Goal: Check status: Check status

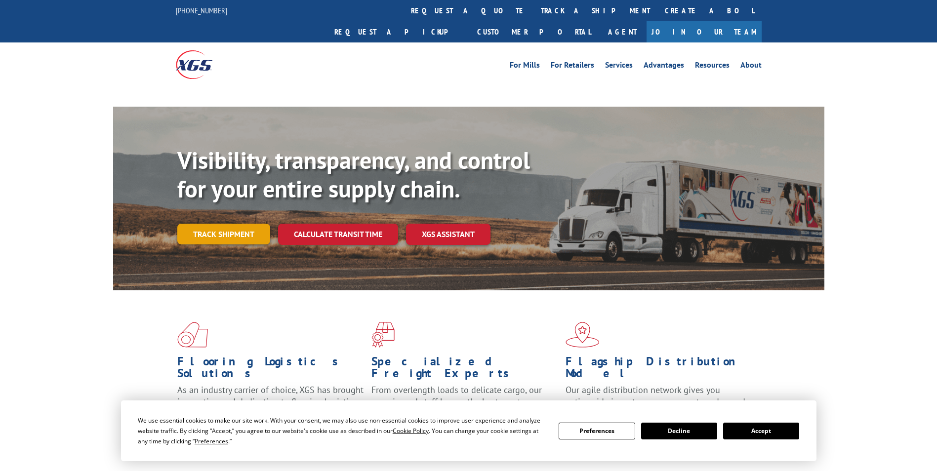
click at [241, 224] on link "Track shipment" at bounding box center [223, 234] width 93 height 21
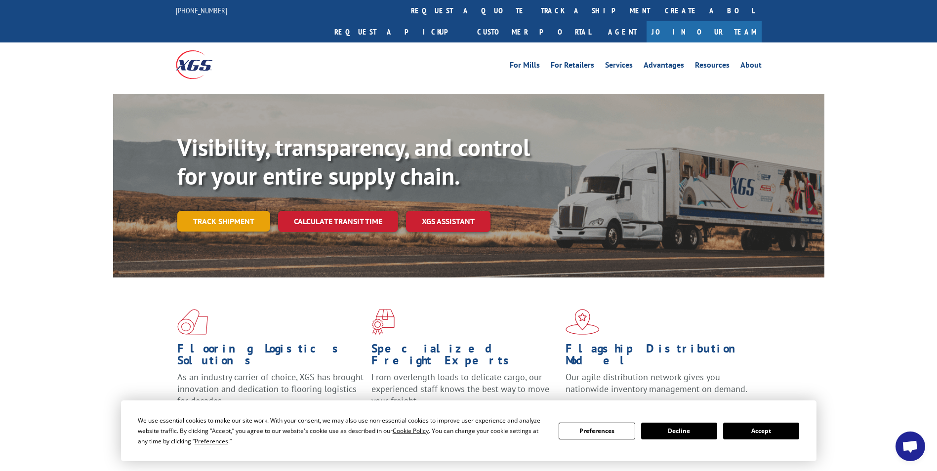
click at [250, 211] on link "Track shipment" at bounding box center [223, 221] width 93 height 21
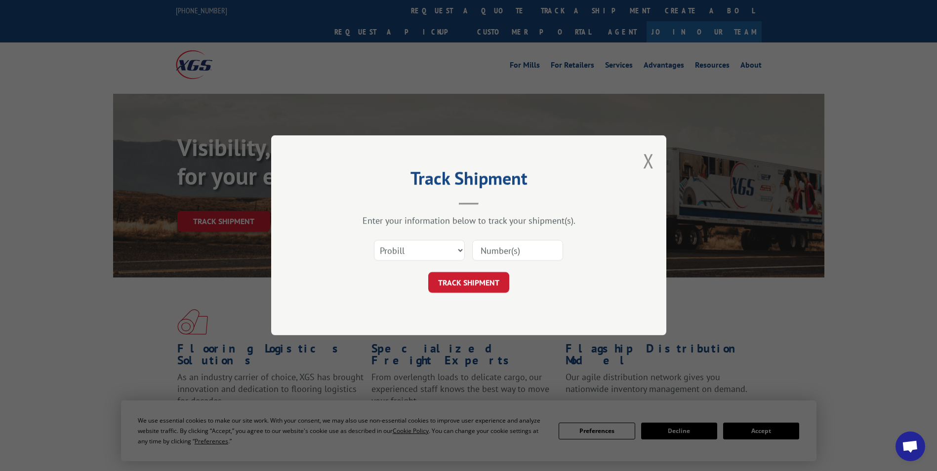
click at [501, 246] on input at bounding box center [517, 250] width 91 height 21
paste input "407590-01"
type input "407590-01"
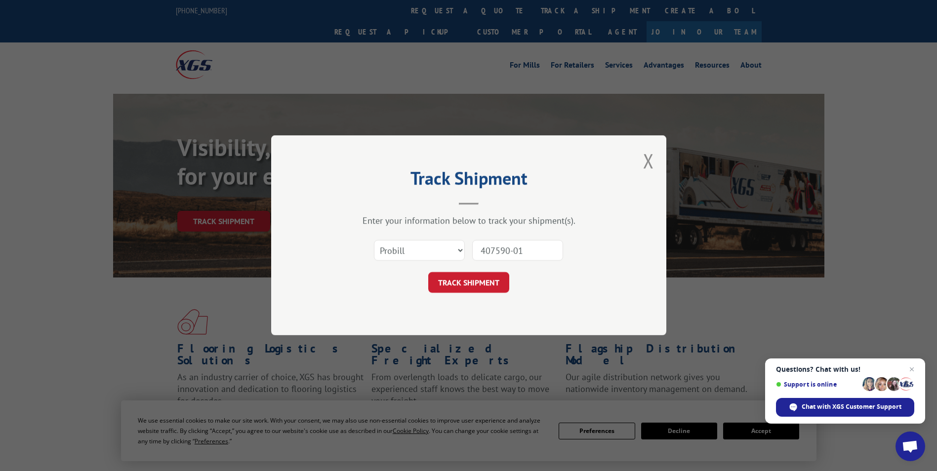
click at [471, 279] on button "TRACK SHIPMENT" at bounding box center [468, 283] width 81 height 21
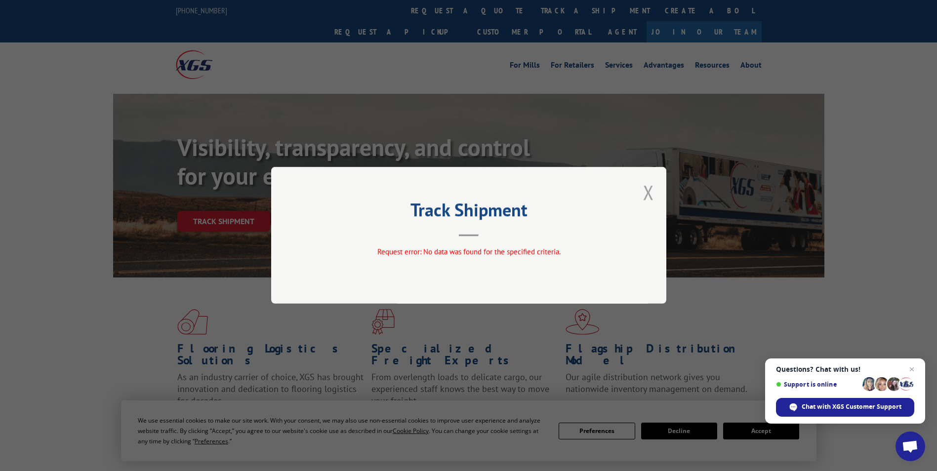
click at [652, 192] on button "Close modal" at bounding box center [648, 192] width 11 height 26
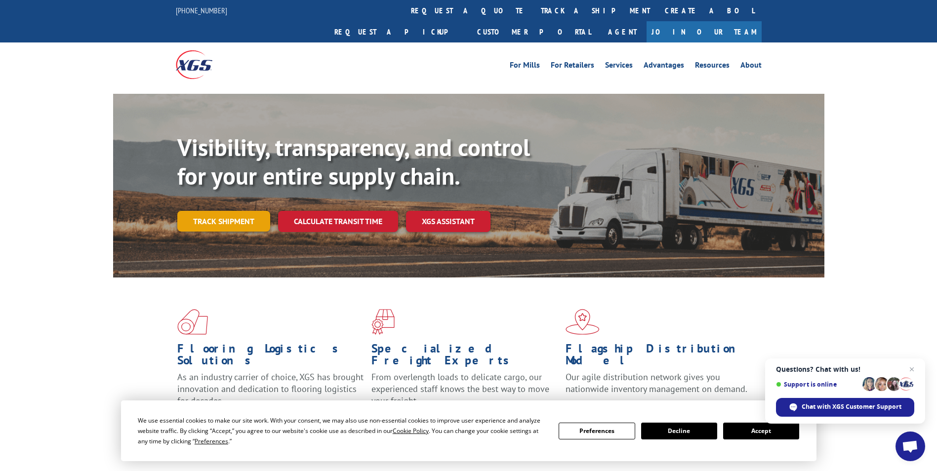
click at [243, 211] on link "Track shipment" at bounding box center [223, 221] width 93 height 21
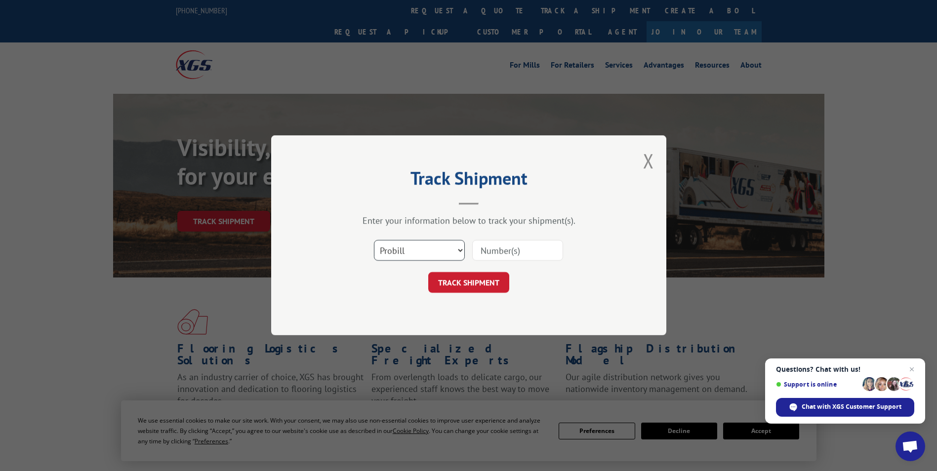
click at [432, 243] on select "Select category... Probill BOL PO" at bounding box center [419, 250] width 91 height 21
select select "bol"
click at [374, 240] on select "Select category... Probill BOL PO" at bounding box center [419, 250] width 91 height 21
click at [529, 257] on input at bounding box center [517, 250] width 91 height 21
type input "v"
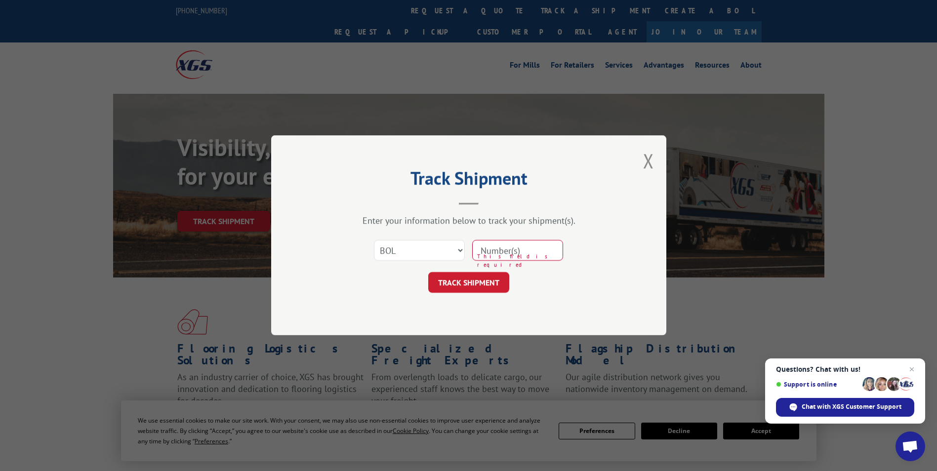
paste input "407590-01"
type input "407590-01"
drag, startPoint x: 490, startPoint y: 298, endPoint x: 487, endPoint y: 291, distance: 7.1
click at [487, 295] on div "Track Shipment Enter your information below to track your shipment(s). Select c…" at bounding box center [468, 235] width 395 height 200
click at [486, 290] on button "TRACK SHIPMENT" at bounding box center [468, 283] width 81 height 21
